Goal: Task Accomplishment & Management: Complete application form

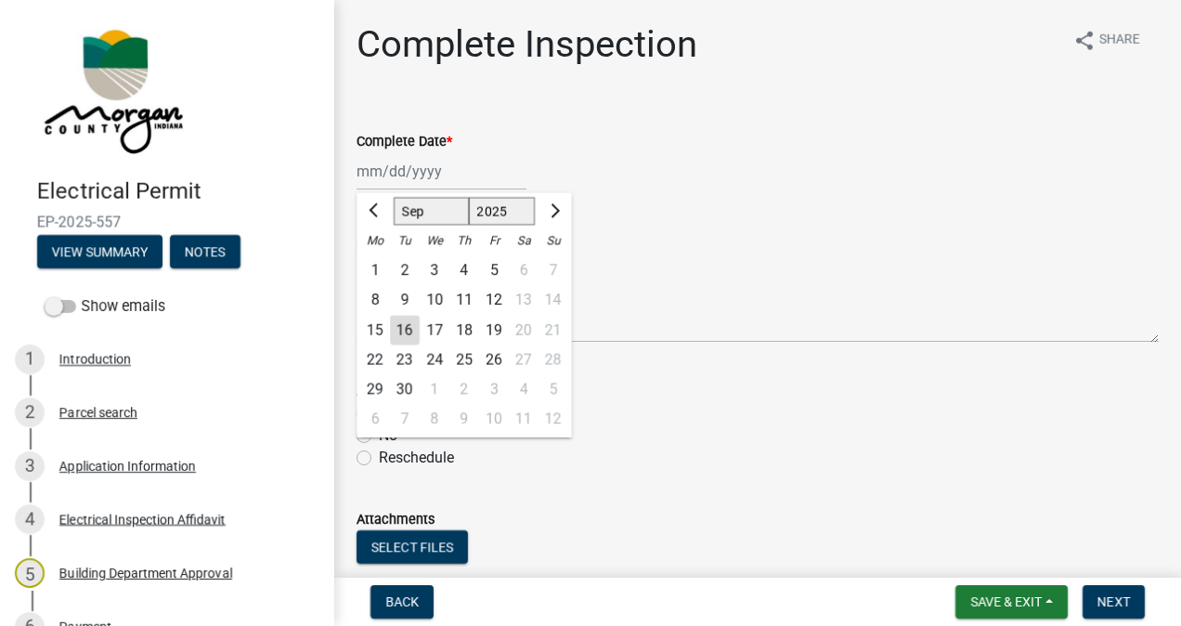
select select "9"
select select "2025"
click at [408, 331] on div "16" at bounding box center [405, 330] width 30 height 30
type input "[DATE]"
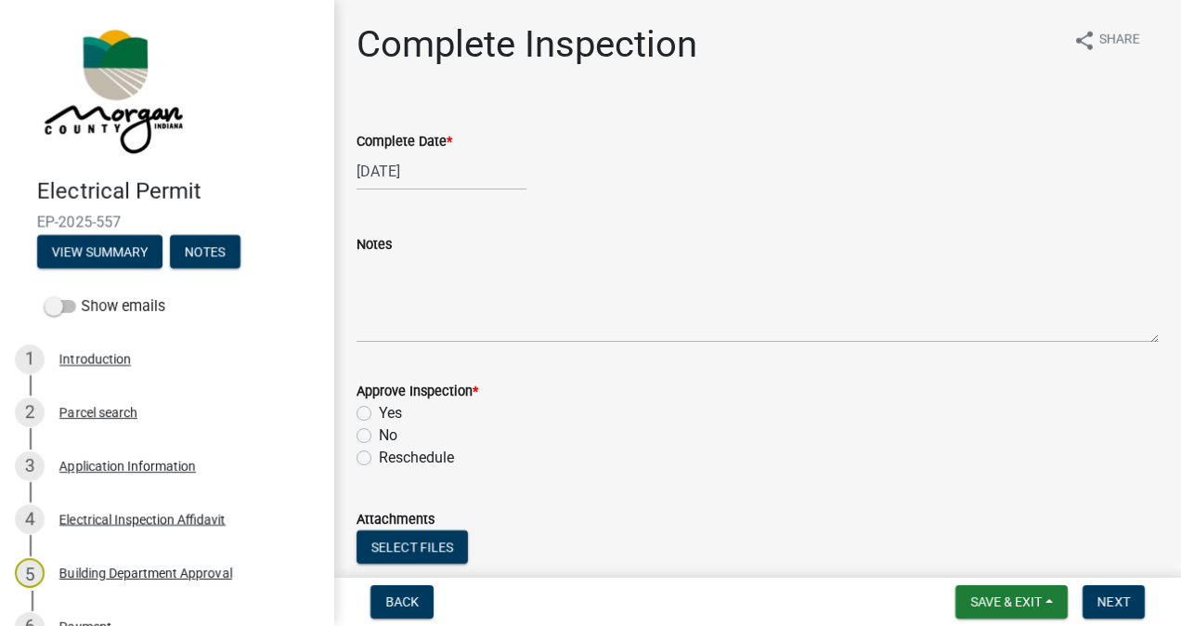
click at [379, 412] on label "Yes" at bounding box center [390, 413] width 23 height 22
click at [379, 412] on input "Yes" at bounding box center [385, 408] width 12 height 12
radio input "true"
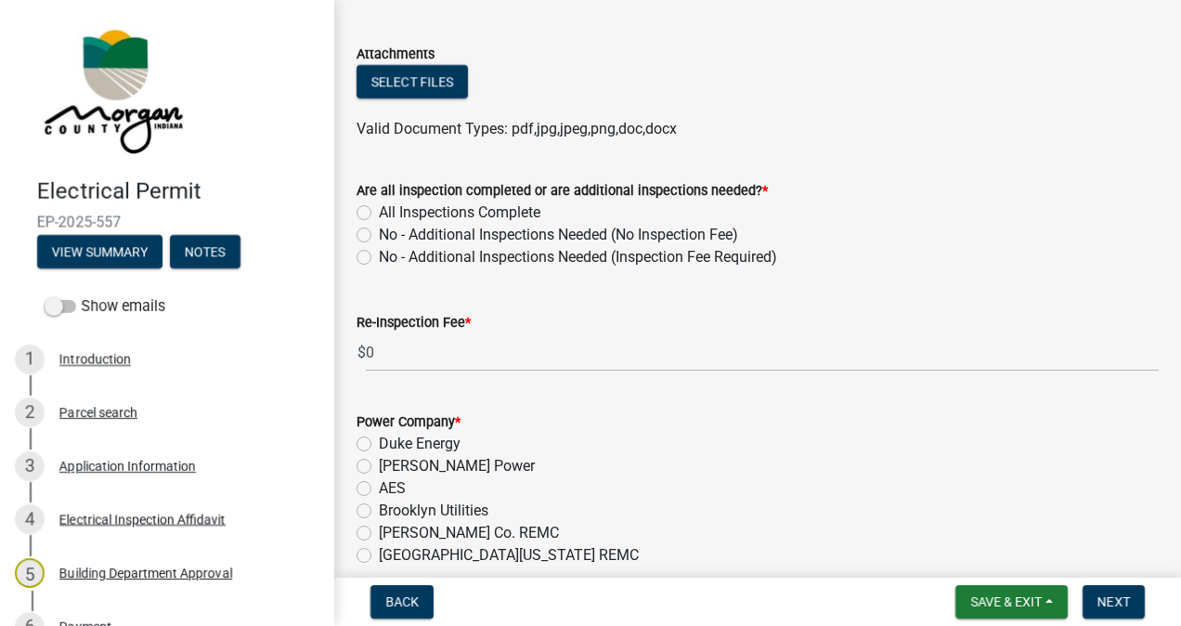
scroll to position [466, 0]
click at [379, 205] on label "All Inspections Complete" at bounding box center [460, 211] width 162 height 22
click at [379, 205] on input "All Inspections Complete" at bounding box center [385, 206] width 12 height 12
radio input "true"
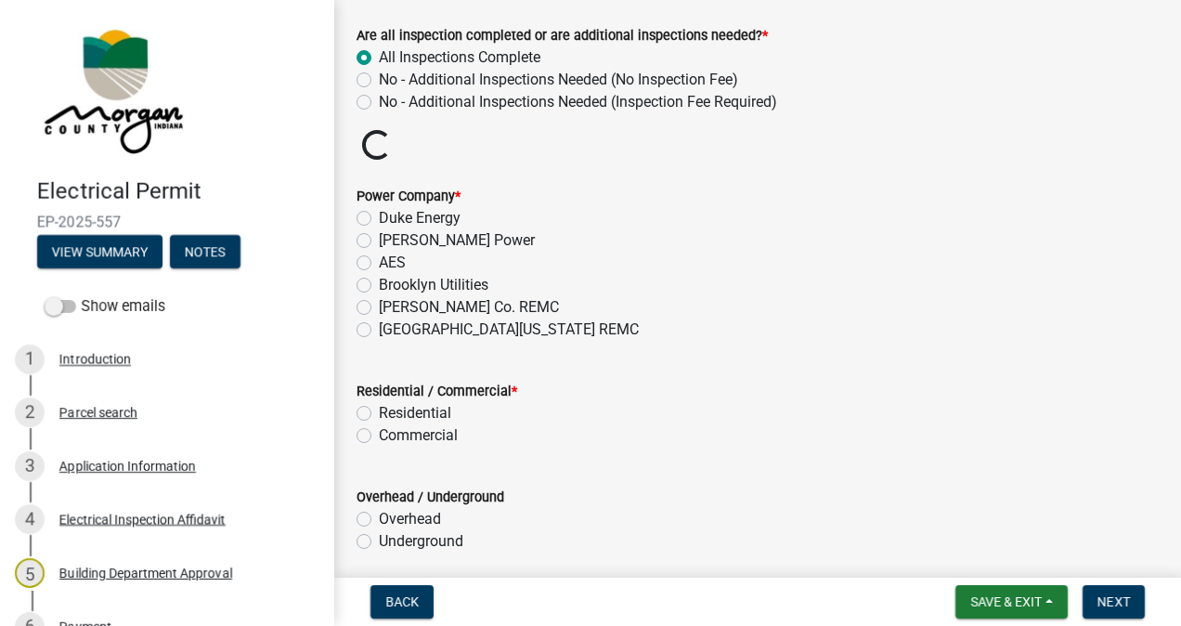
scroll to position [673, 0]
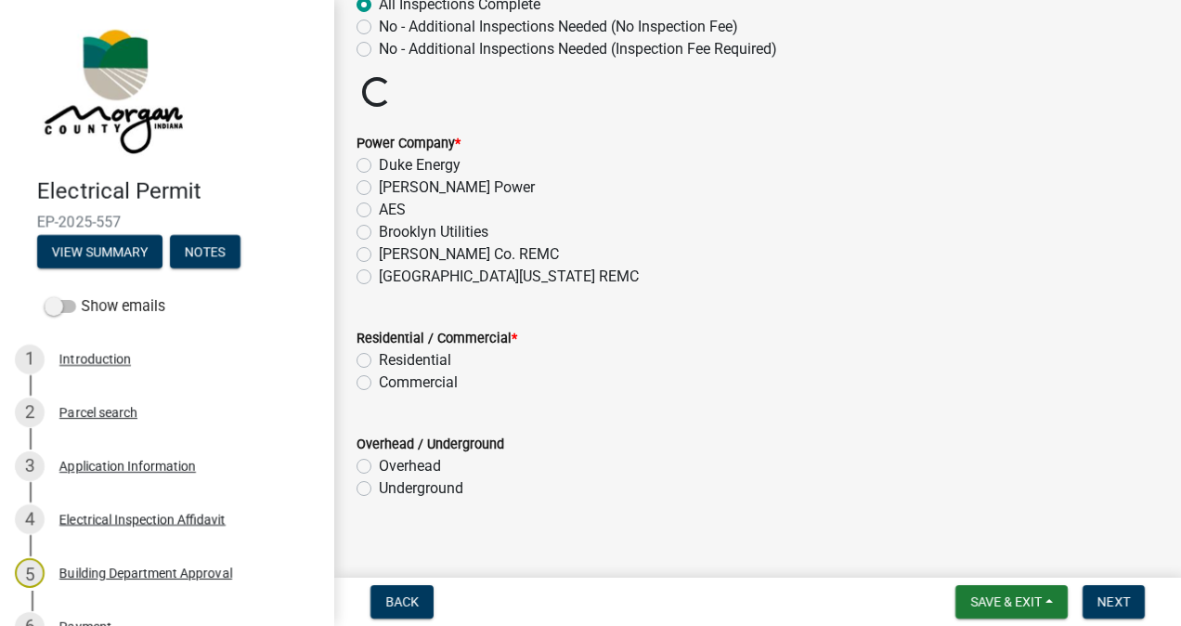
click at [379, 276] on label "[GEOGRAPHIC_DATA][US_STATE] REMC" at bounding box center [509, 276] width 260 height 22
click at [379, 276] on input "[GEOGRAPHIC_DATA][US_STATE] REMC" at bounding box center [385, 271] width 12 height 12
radio input "true"
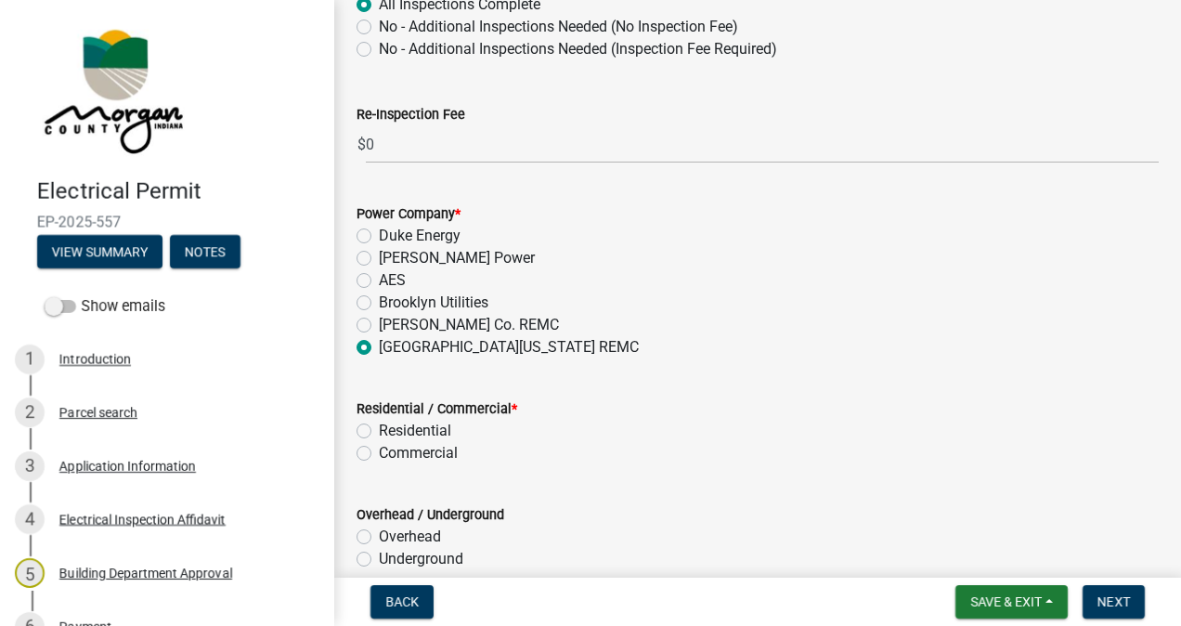
click at [379, 348] on label "[GEOGRAPHIC_DATA][US_STATE] REMC" at bounding box center [509, 347] width 260 height 22
click at [379, 348] on input "[GEOGRAPHIC_DATA][US_STATE] REMC" at bounding box center [385, 342] width 12 height 12
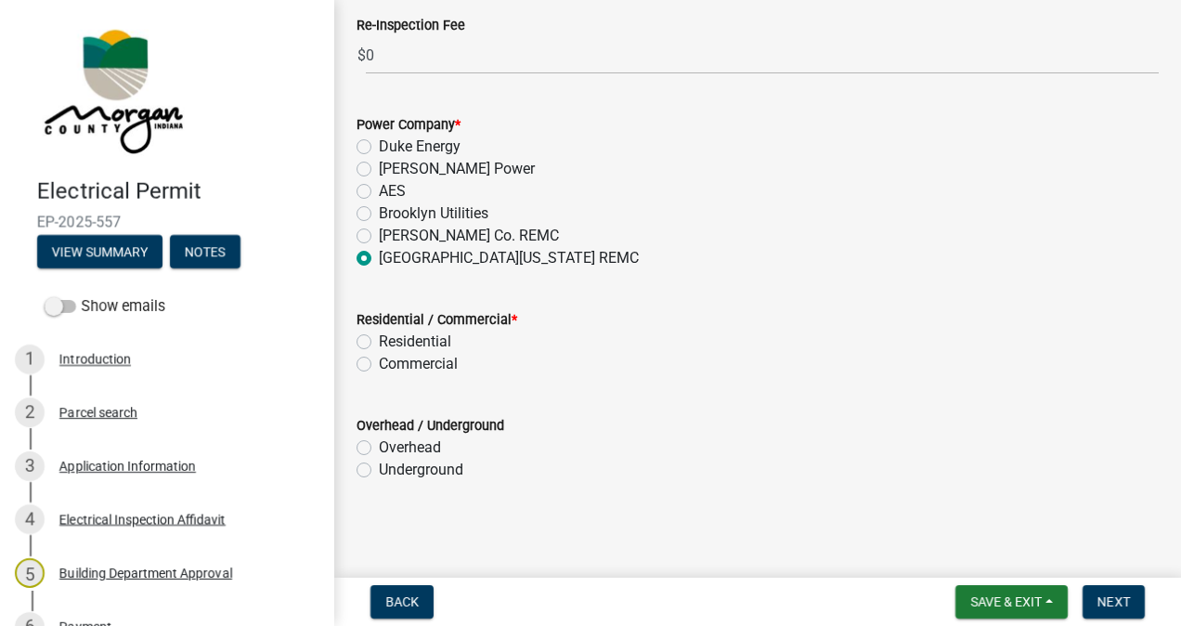
click at [379, 338] on label "Residential" at bounding box center [415, 341] width 72 height 22
click at [379, 338] on input "Residential" at bounding box center [385, 336] width 12 height 12
radio input "true"
click at [379, 467] on label "Underground" at bounding box center [421, 470] width 84 height 22
click at [379, 467] on input "Underground" at bounding box center [385, 465] width 12 height 12
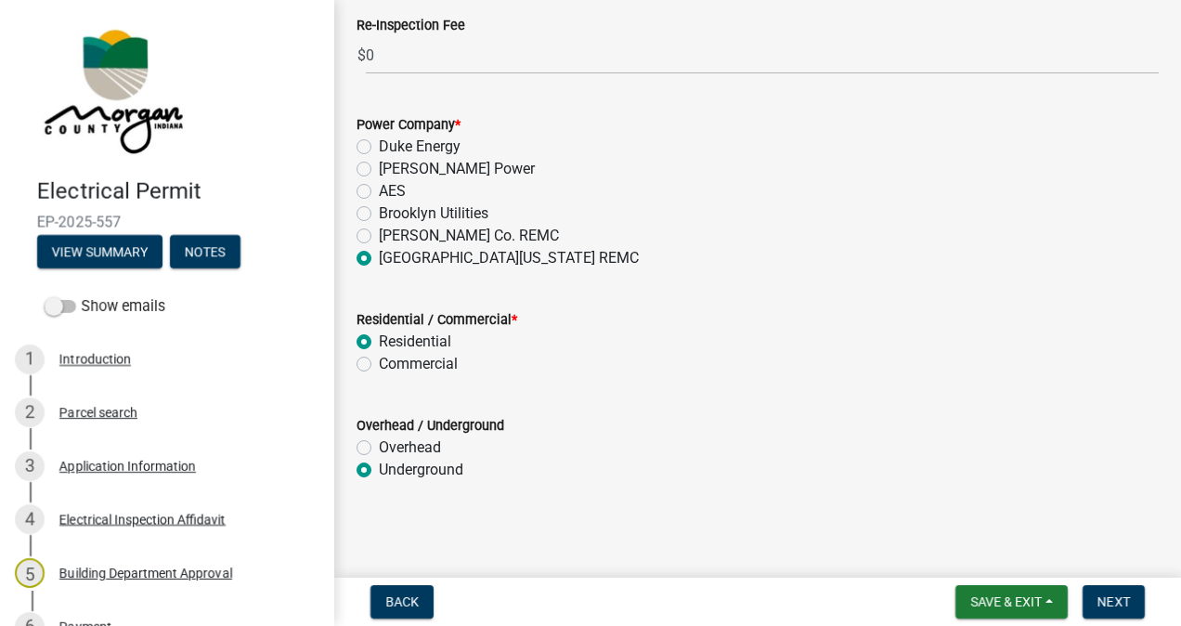
radio input "true"
click at [1102, 595] on span "Next" at bounding box center [1113, 601] width 32 height 15
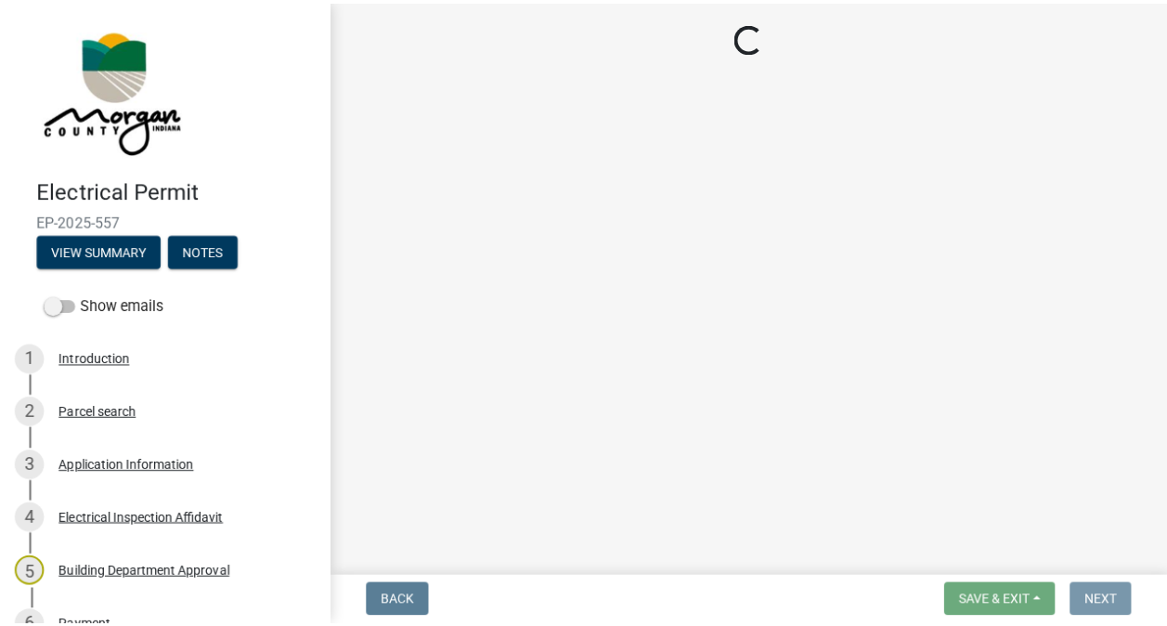
scroll to position [0, 0]
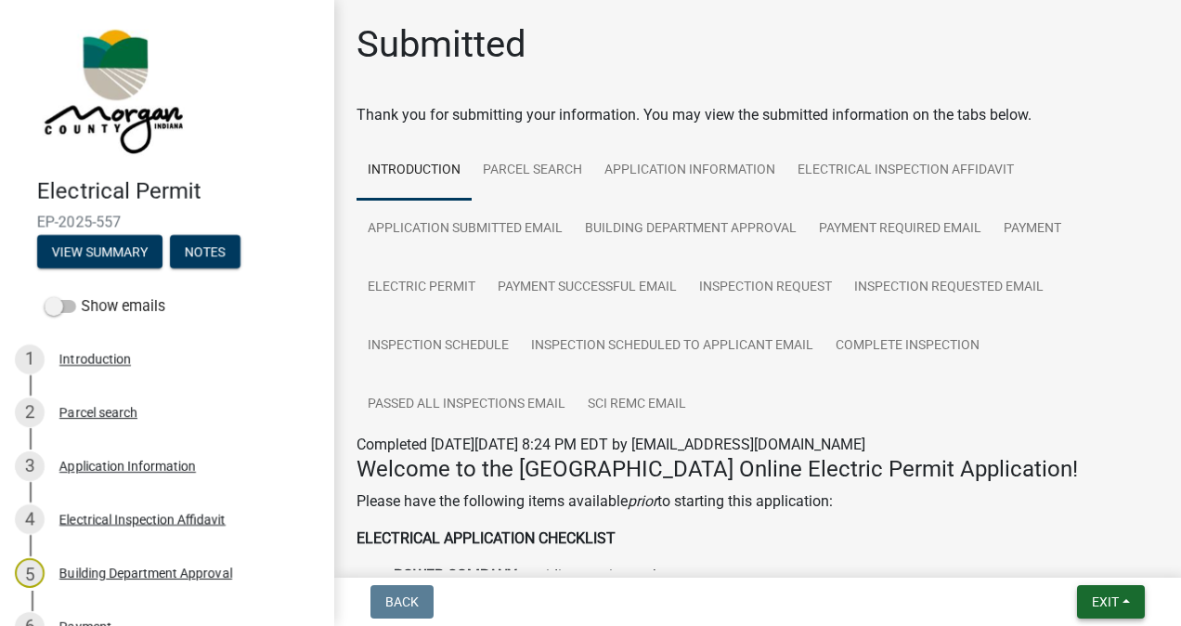
click at [1098, 601] on span "Exit" at bounding box center [1105, 601] width 27 height 15
click at [1060, 549] on button "Save & Exit" at bounding box center [1071, 553] width 149 height 45
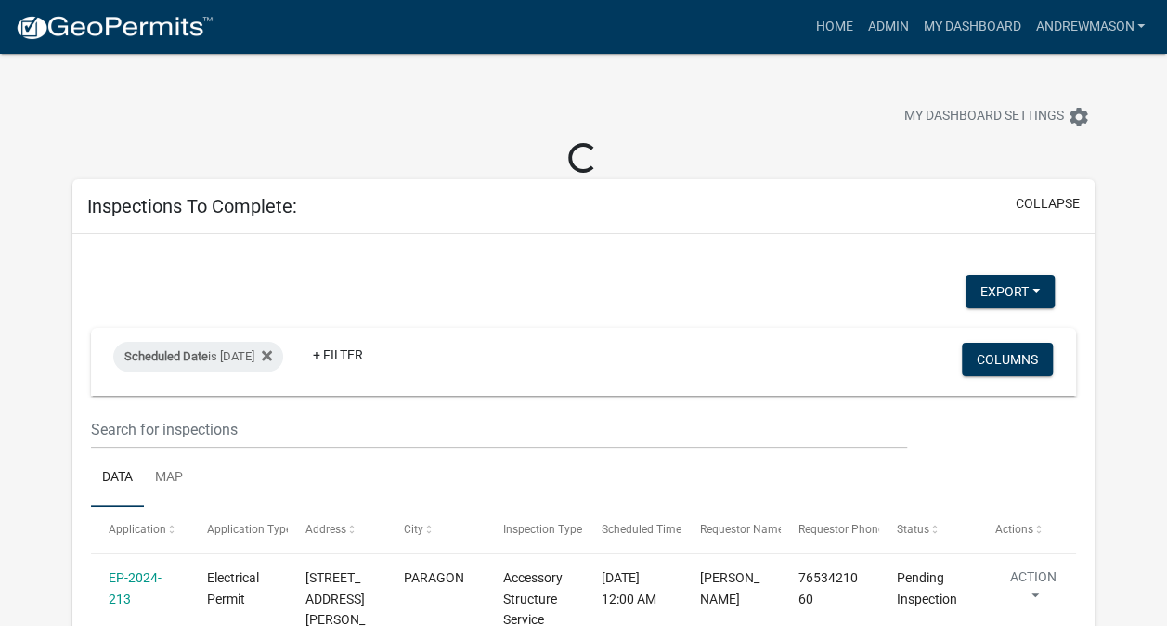
select select "3: 100"
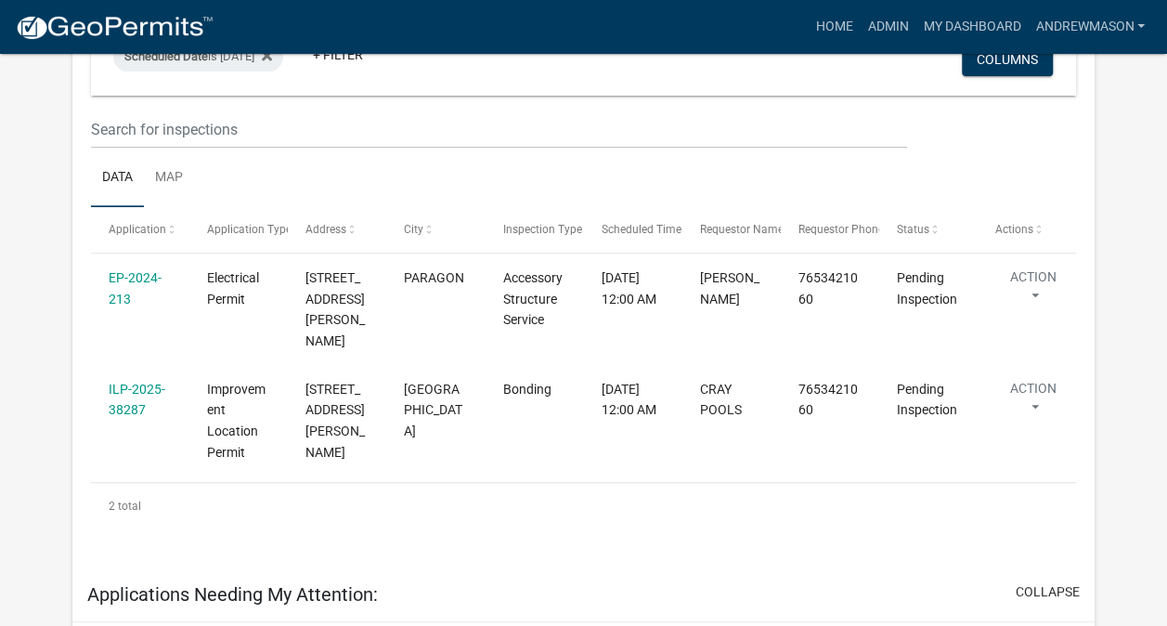
scroll to position [269, 0]
click at [139, 277] on link "EP-2024-213" at bounding box center [135, 286] width 53 height 36
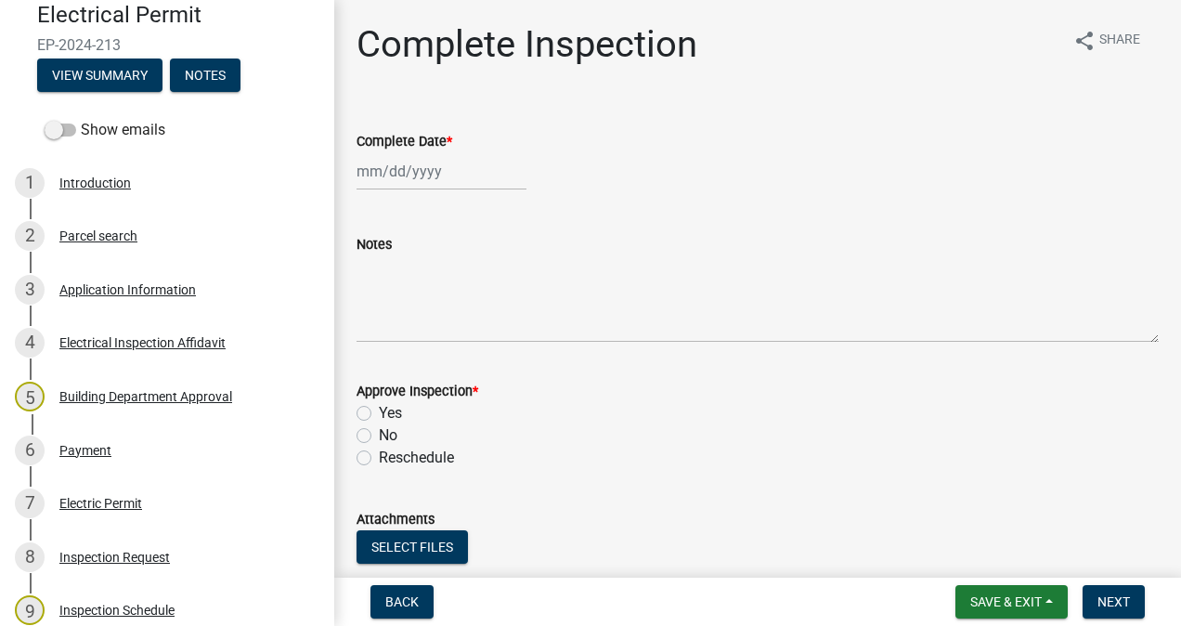
scroll to position [173, 0]
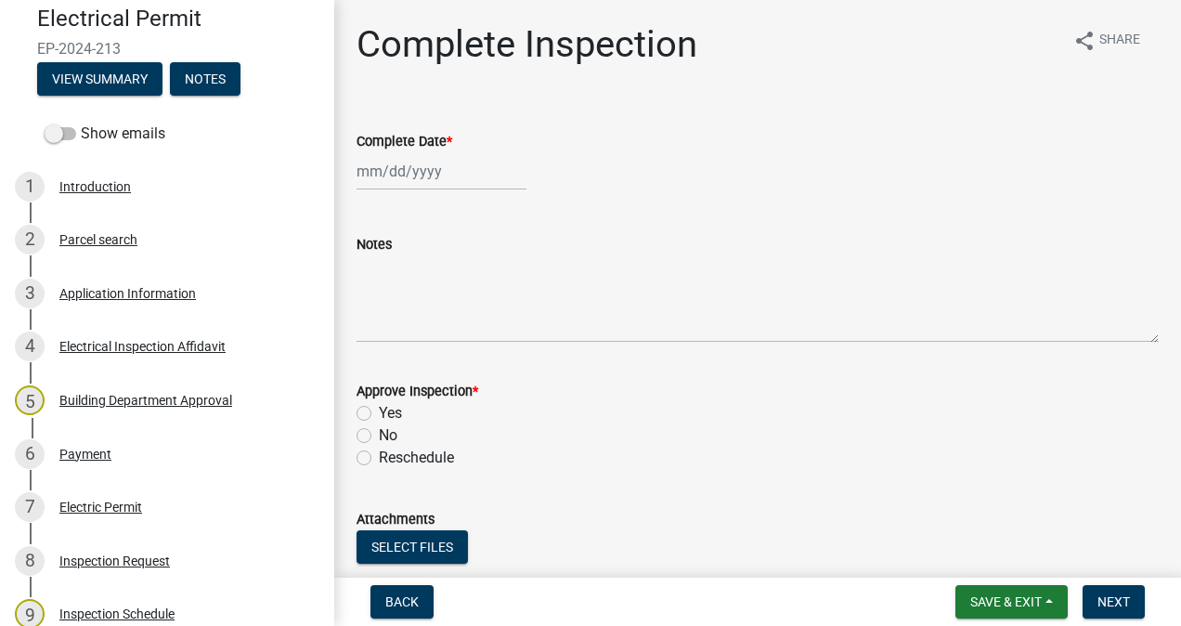
click at [160, 296] on div "Application Information" at bounding box center [127, 293] width 136 height 13
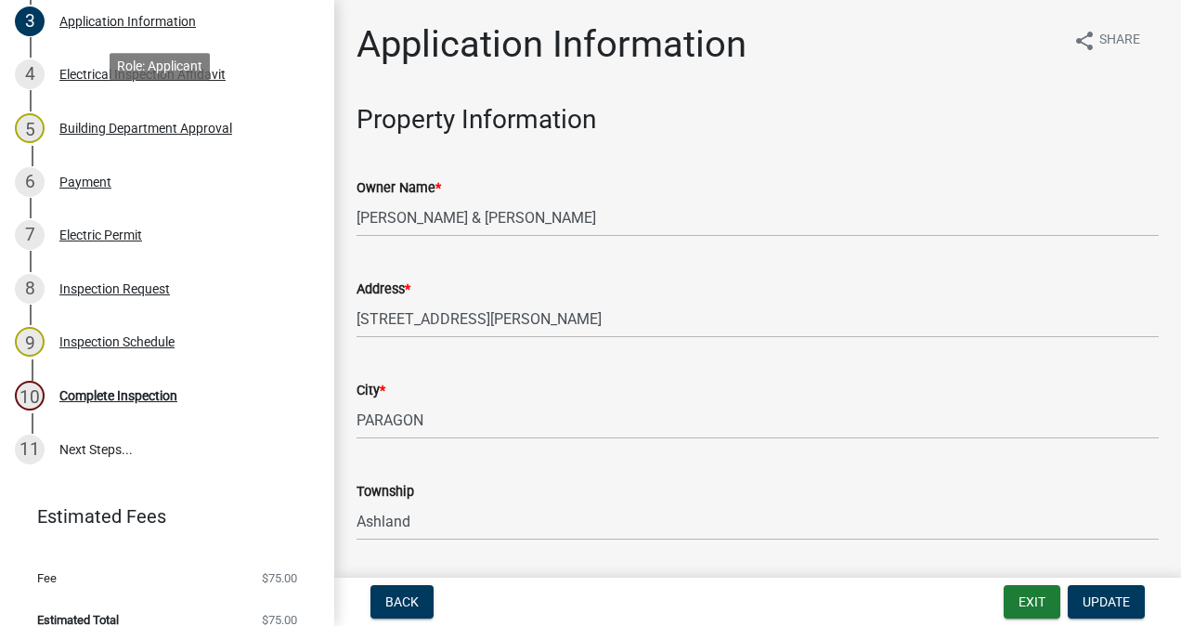
scroll to position [450, 0]
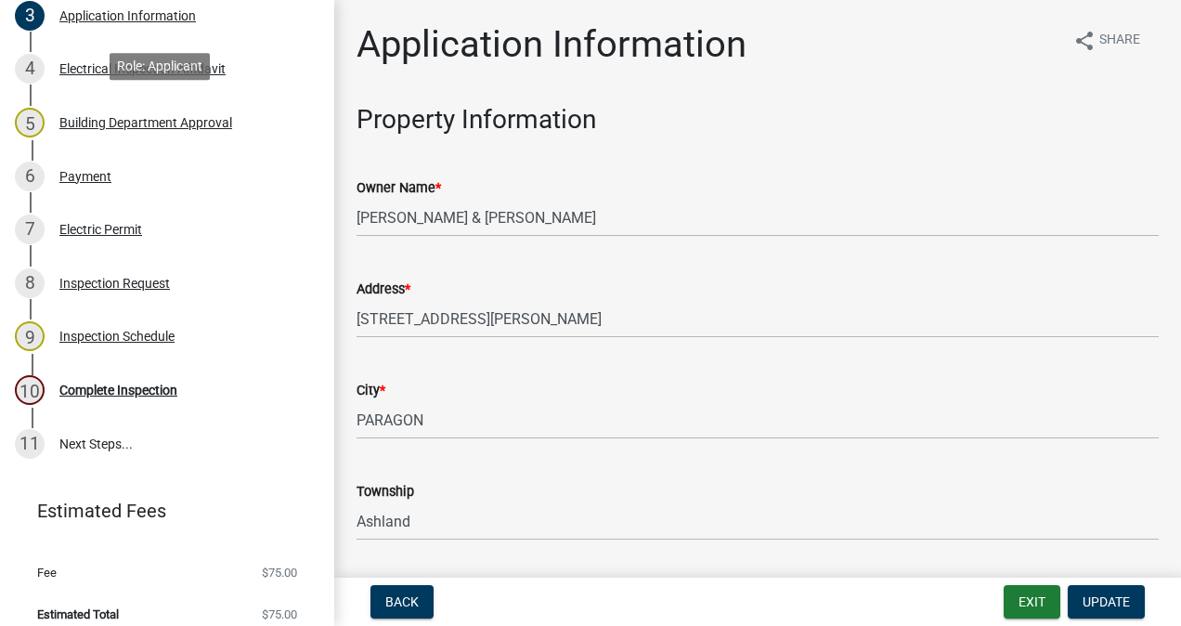
click at [141, 396] on div "Complete Inspection" at bounding box center [118, 389] width 118 height 13
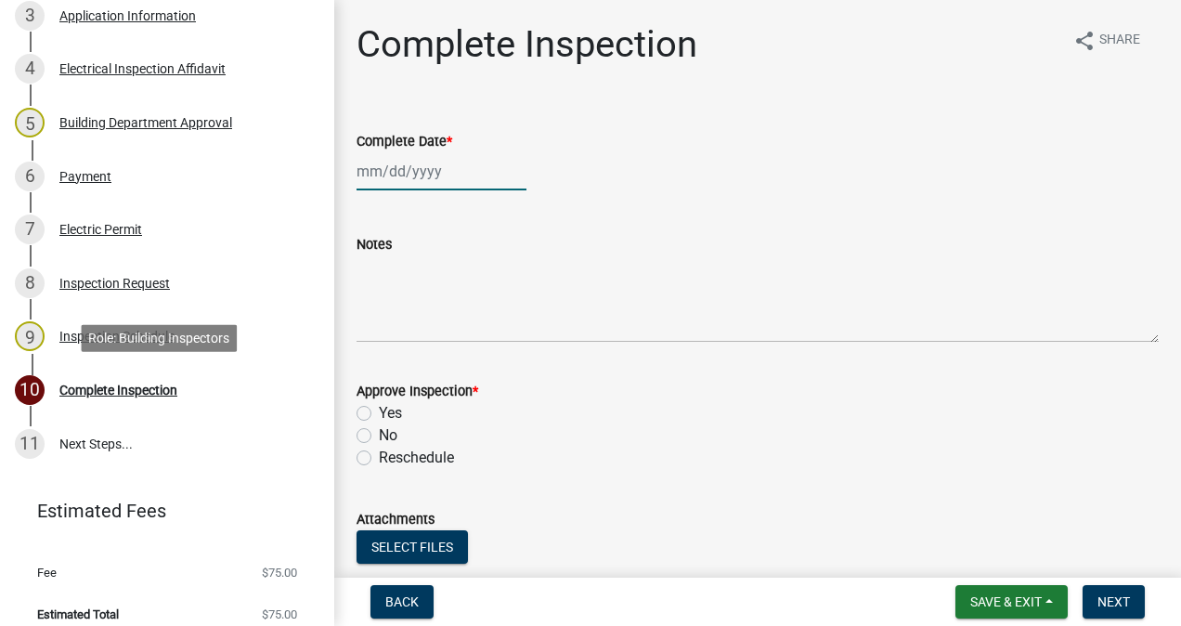
click at [459, 167] on div at bounding box center [441, 171] width 170 height 38
select select "9"
select select "2025"
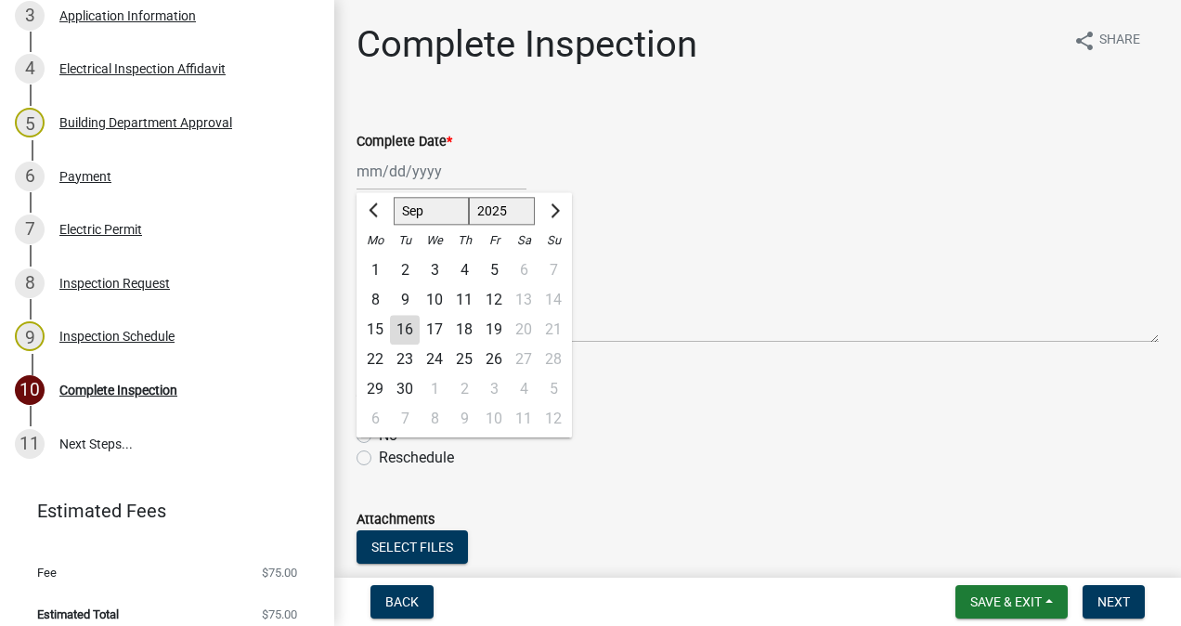
click at [408, 333] on div "16" at bounding box center [405, 330] width 30 height 30
type input "[DATE]"
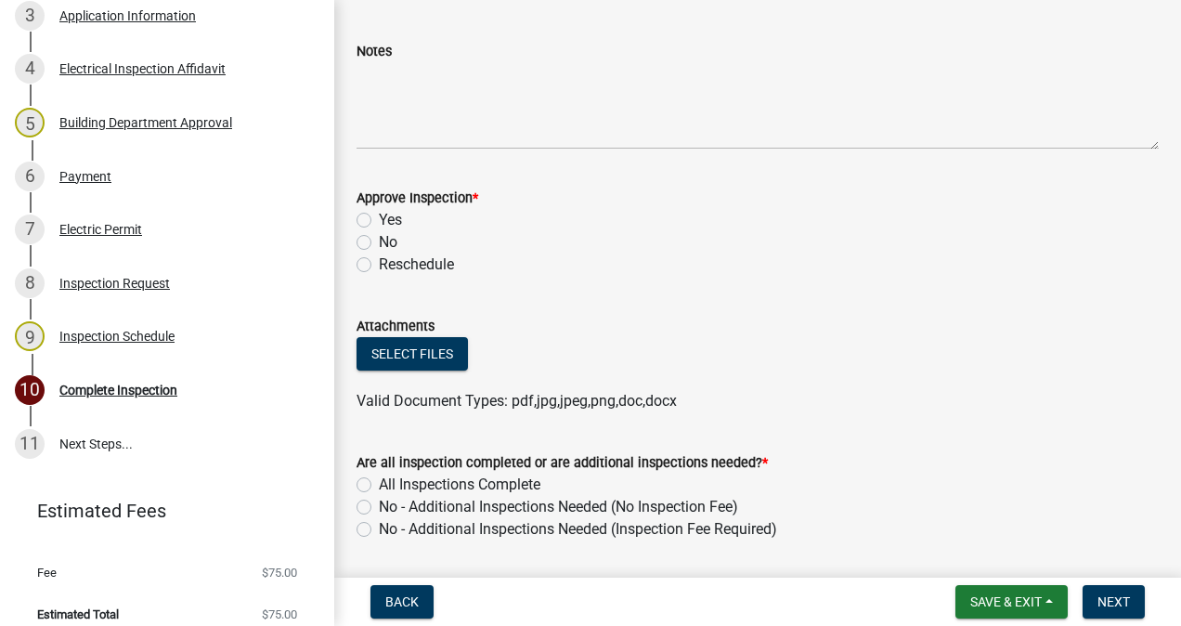
scroll to position [254, 0]
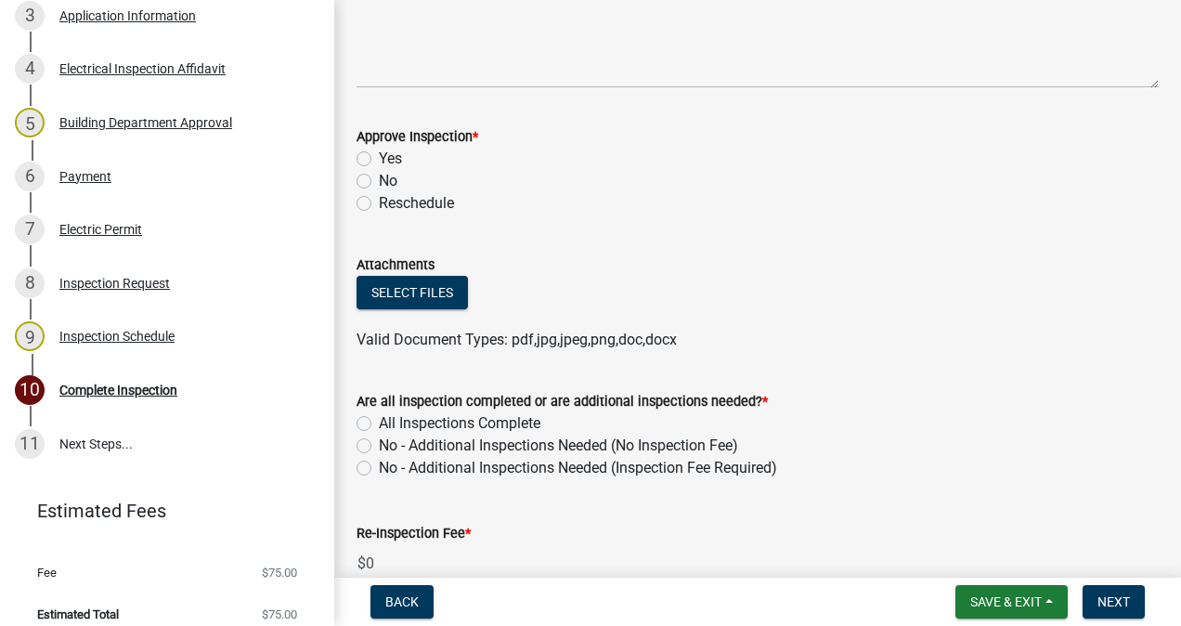
click at [379, 163] on label "Yes" at bounding box center [390, 159] width 23 height 22
click at [379, 160] on input "Yes" at bounding box center [385, 154] width 12 height 12
radio input "true"
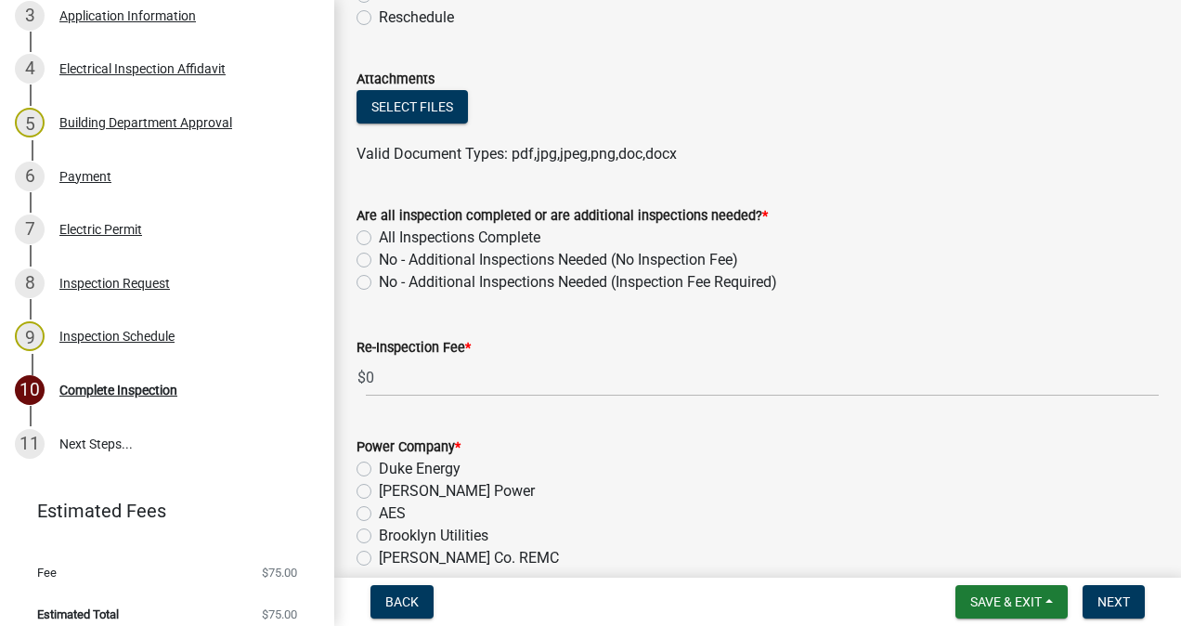
scroll to position [468, 0]
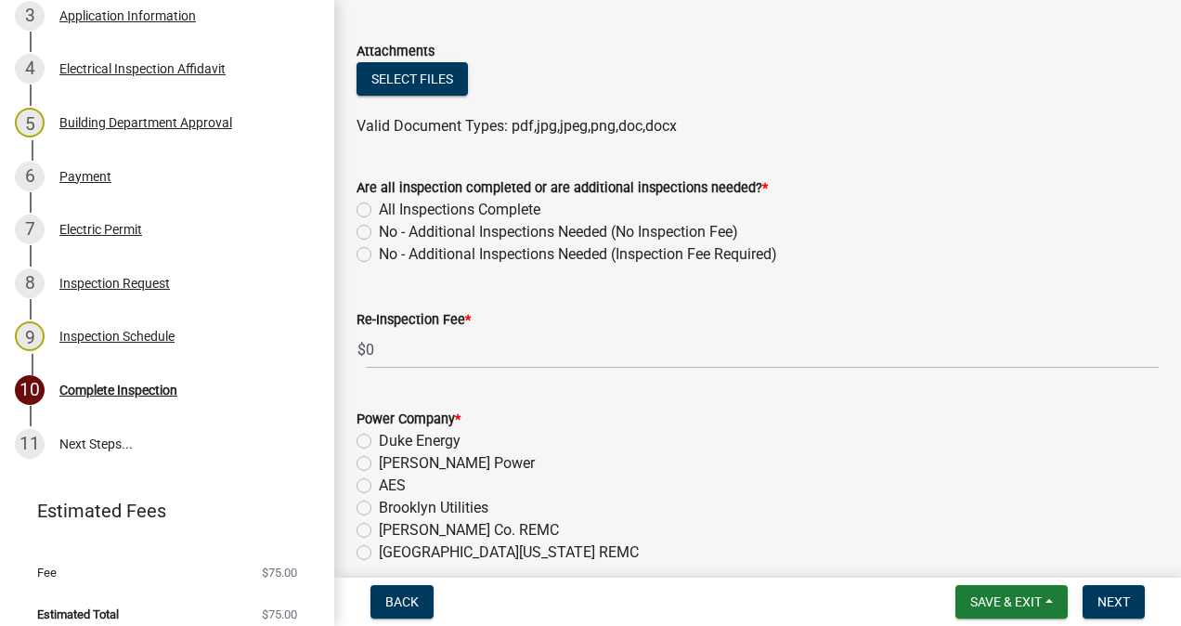
click at [379, 210] on label "All Inspections Complete" at bounding box center [460, 210] width 162 height 22
click at [379, 210] on input "All Inspections Complete" at bounding box center [385, 205] width 12 height 12
radio input "true"
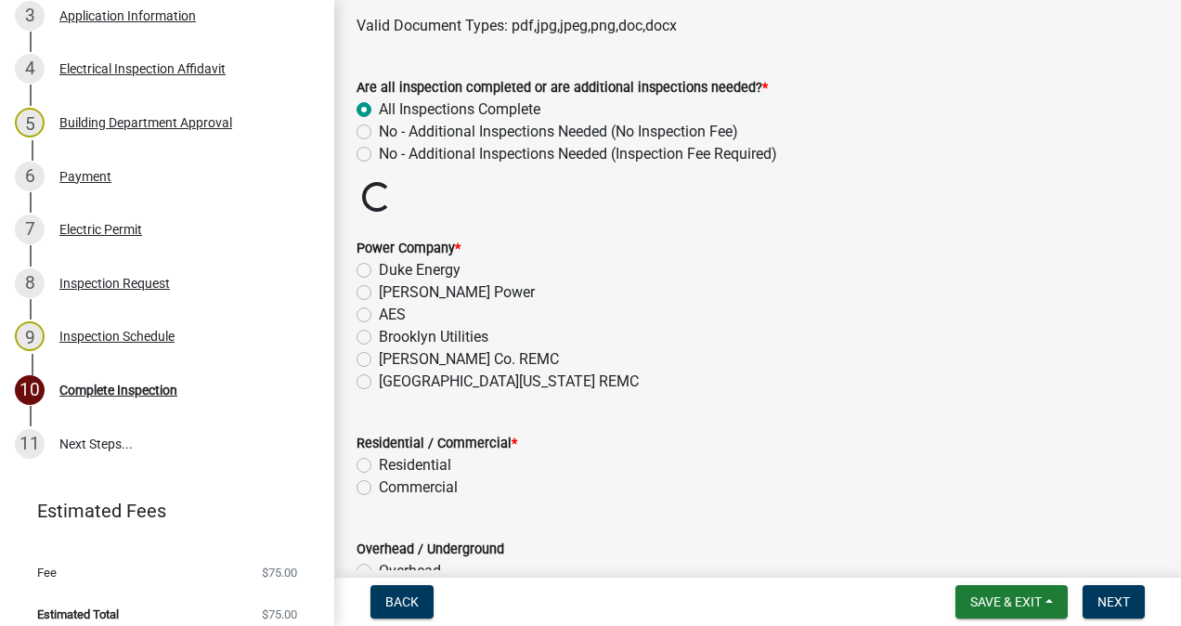
scroll to position [606, 0]
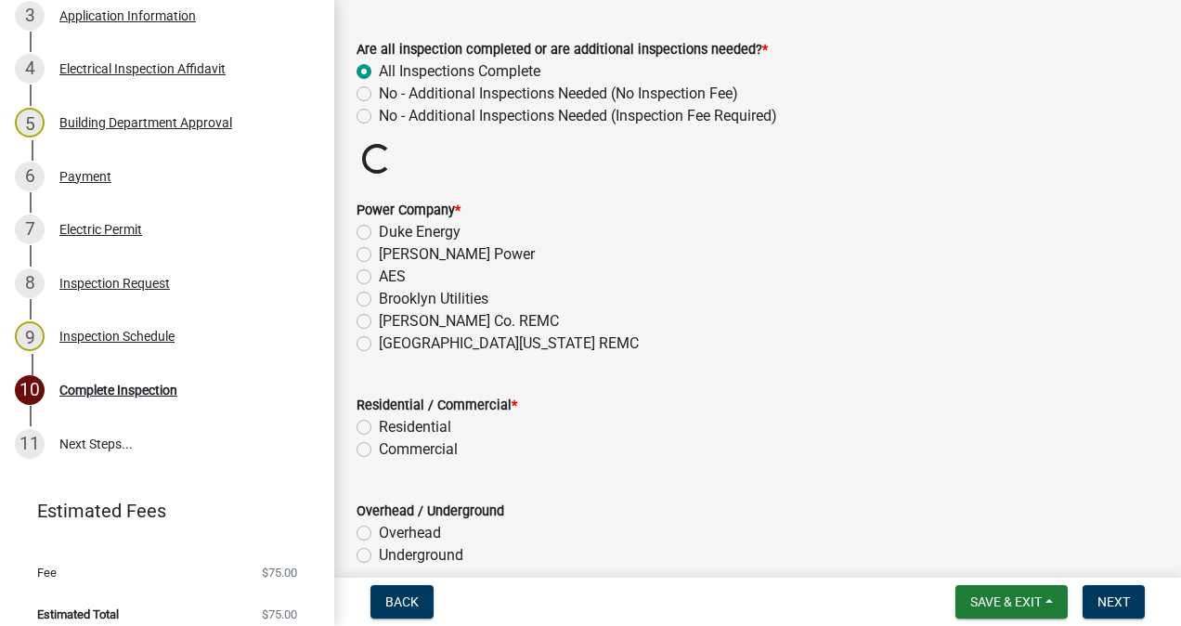
click at [379, 343] on label "[GEOGRAPHIC_DATA][US_STATE] REMC" at bounding box center [509, 343] width 260 height 22
click at [379, 343] on input "[GEOGRAPHIC_DATA][US_STATE] REMC" at bounding box center [385, 338] width 12 height 12
radio input "true"
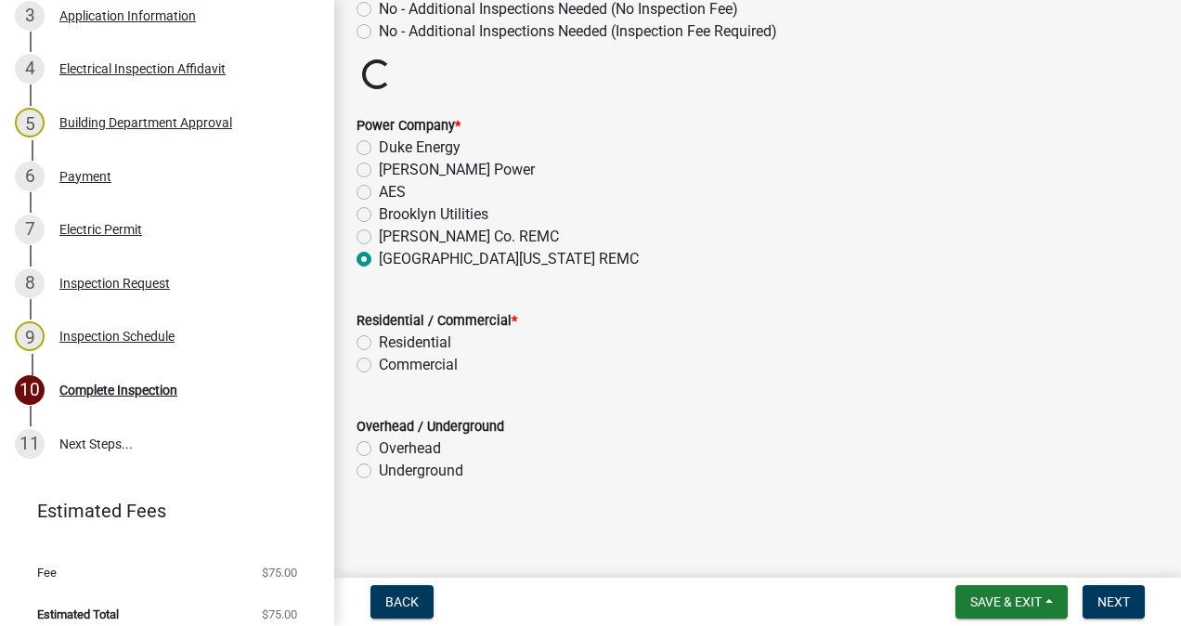
scroll to position [690, 0]
click at [379, 343] on label "Residential" at bounding box center [415, 343] width 72 height 22
click at [379, 343] on input "Residential" at bounding box center [385, 338] width 12 height 12
radio input "true"
click at [379, 471] on label "Underground" at bounding box center [421, 471] width 84 height 22
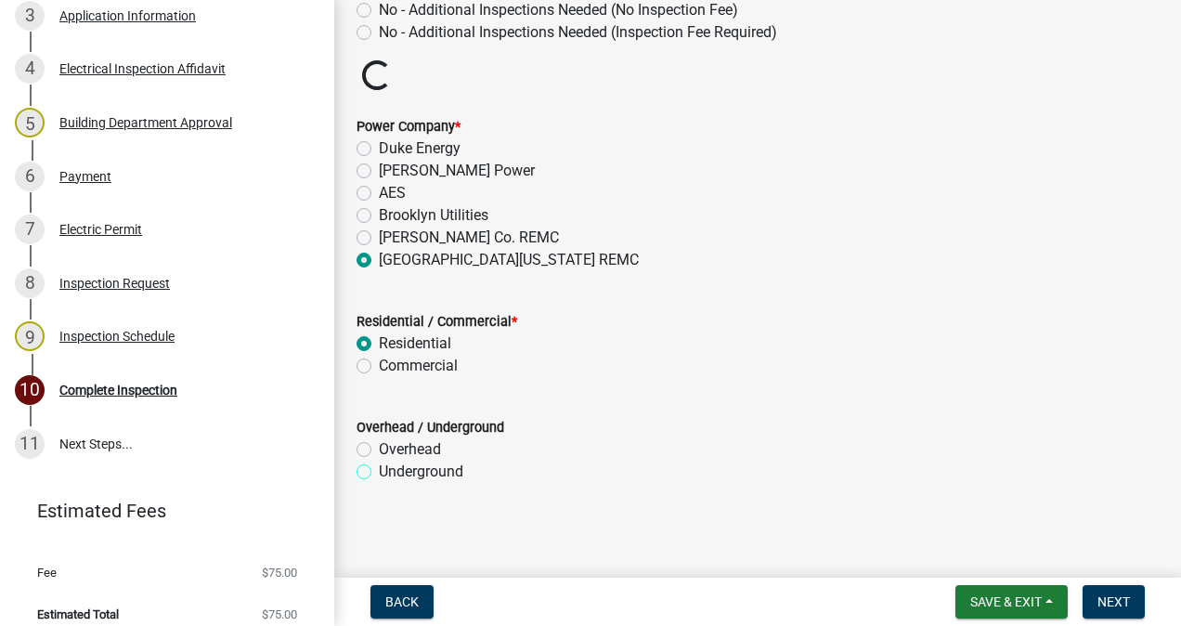
click at [379, 471] on input "Underground" at bounding box center [385, 466] width 12 height 12
radio input "true"
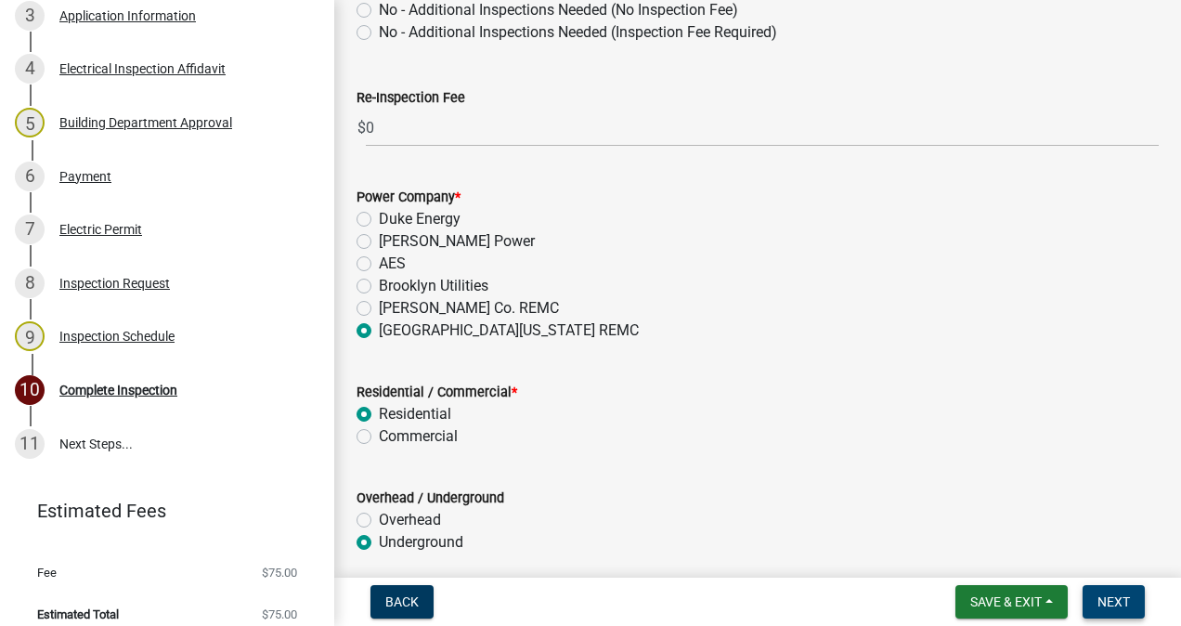
click at [1106, 601] on span "Next" at bounding box center [1113, 601] width 32 height 15
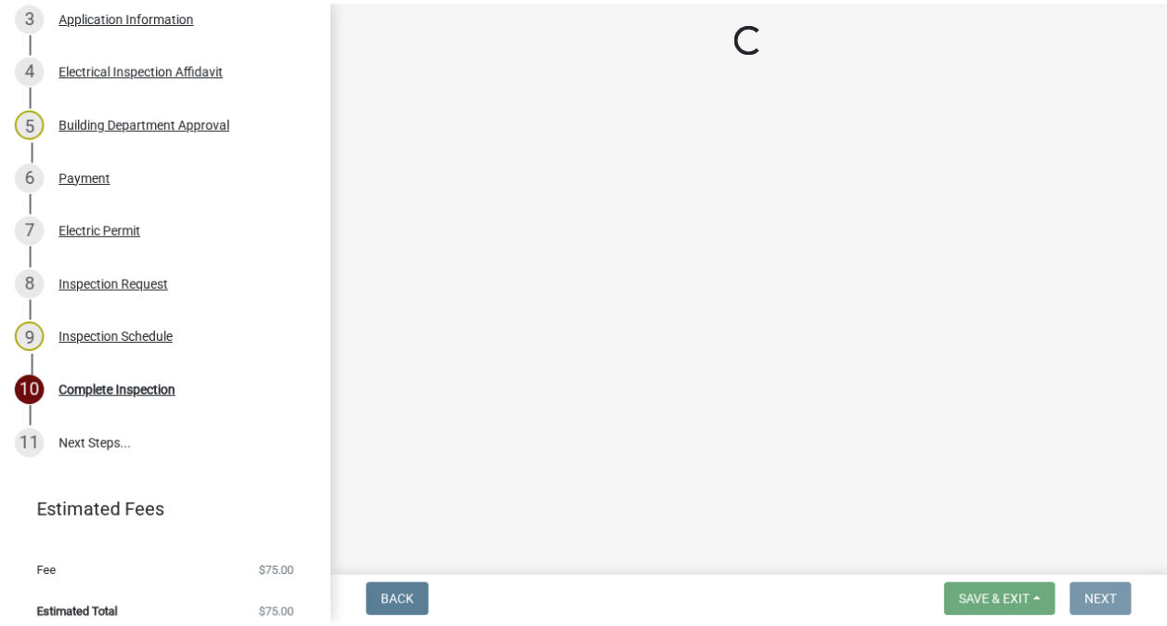
scroll to position [0, 0]
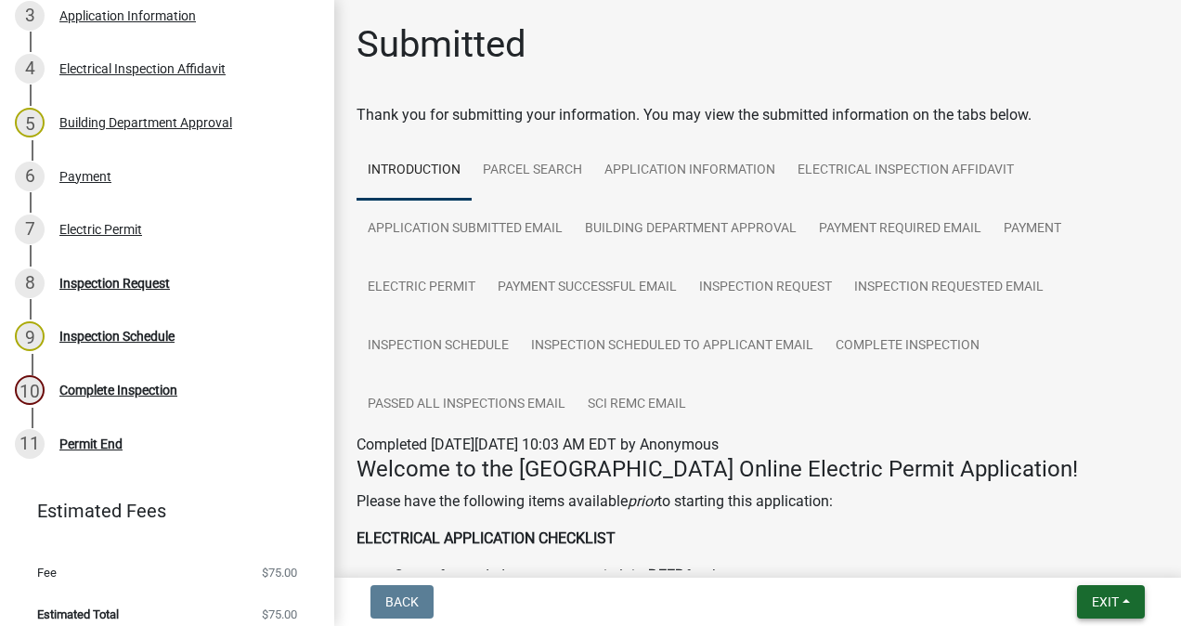
click at [1096, 594] on span "Exit" at bounding box center [1105, 601] width 27 height 15
click at [1065, 550] on button "Save & Exit" at bounding box center [1071, 553] width 149 height 45
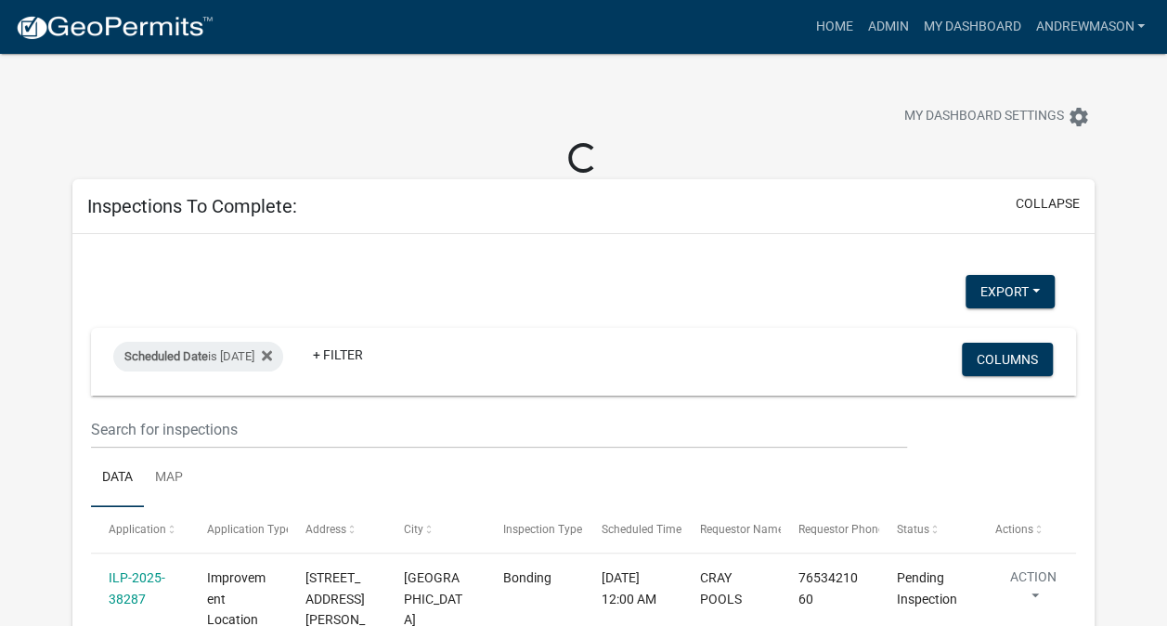
select select "3: 100"
